Goal: Navigation & Orientation: Find specific page/section

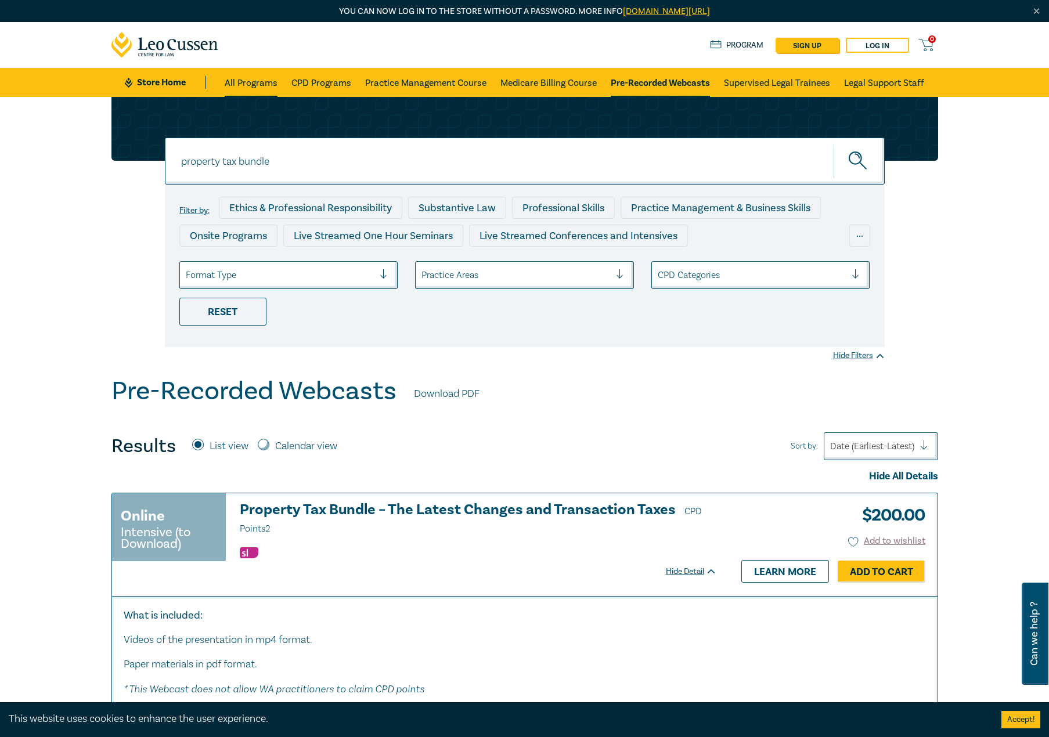
click at [248, 88] on link "All Programs" at bounding box center [251, 82] width 53 height 29
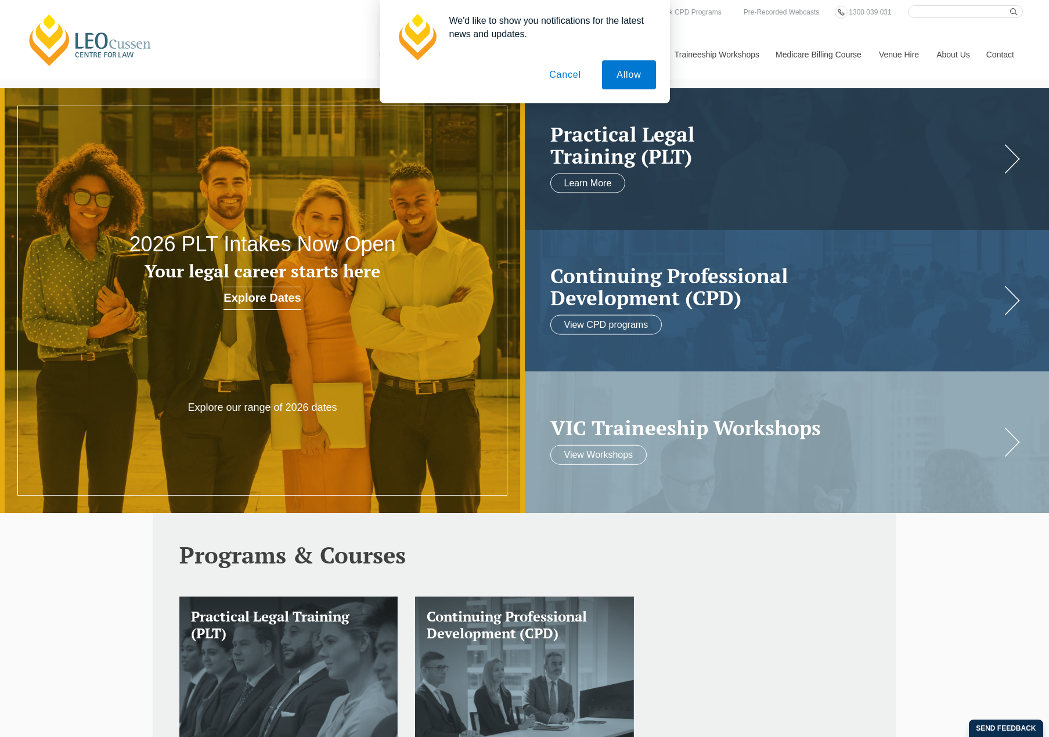
click at [570, 72] on button "Cancel" at bounding box center [564, 74] width 61 height 29
